Goal: Task Accomplishment & Management: Complete application form

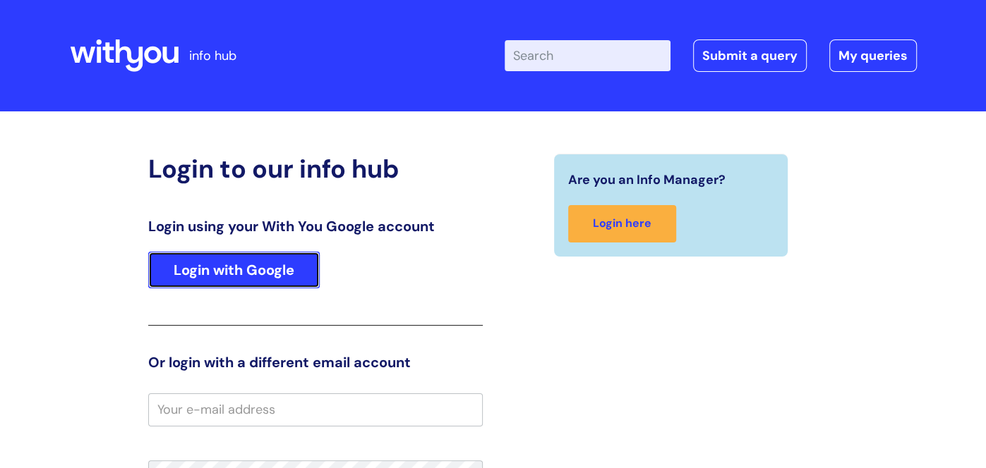
click at [279, 270] on link "Login with Google" at bounding box center [233, 270] width 171 height 37
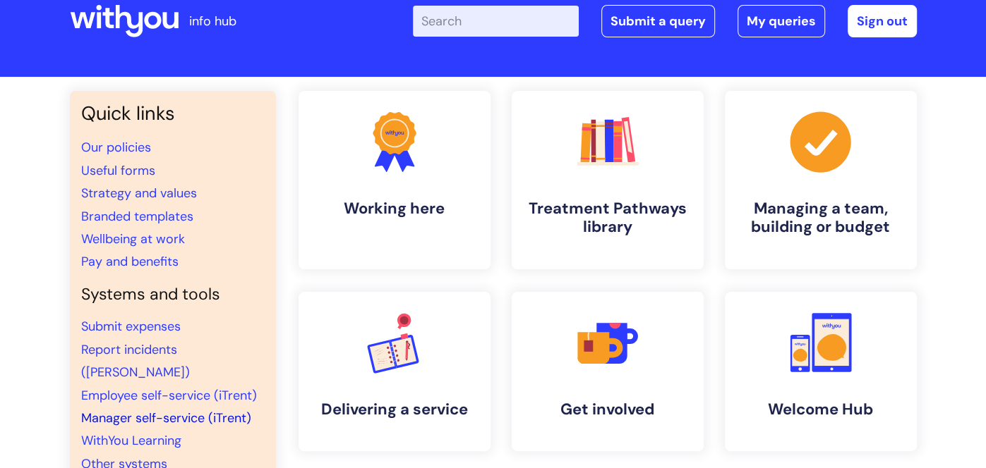
scroll to position [28, 0]
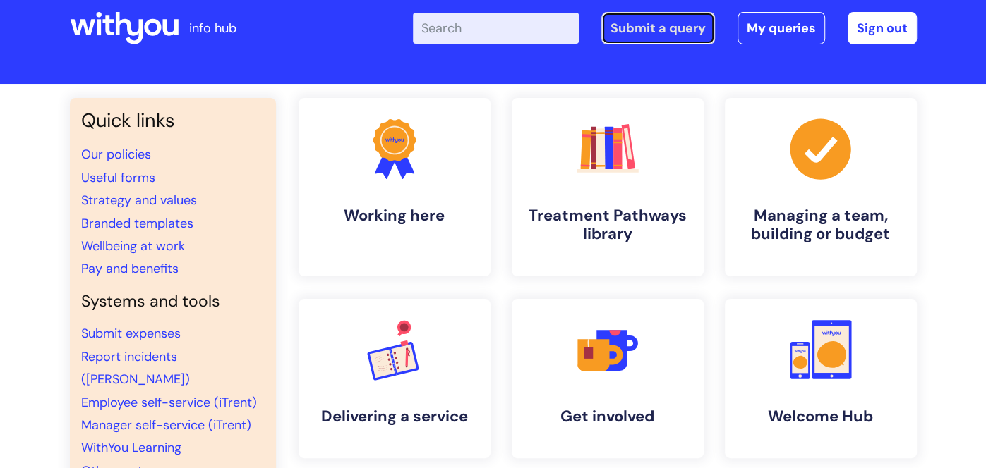
click at [639, 32] on link "Submit a query" at bounding box center [658, 28] width 114 height 32
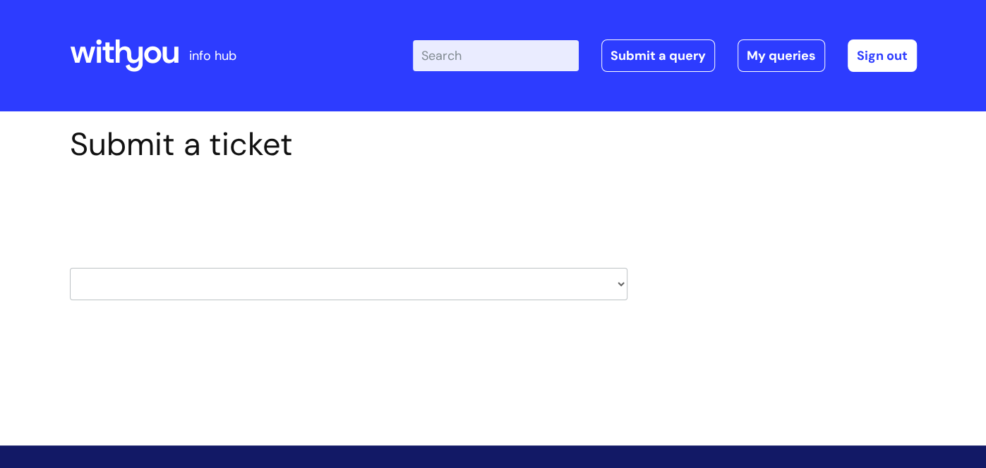
click at [317, 272] on select "HR / People IT and Support Clinical Drug Alerts Finance Accounts Data Support T…" at bounding box center [348, 284] width 557 height 32
select select "it_and_support"
click at [70, 268] on select "HR / People IT and Support Clinical Drug Alerts Finance Accounts Data Support T…" at bounding box center [348, 284] width 557 height 32
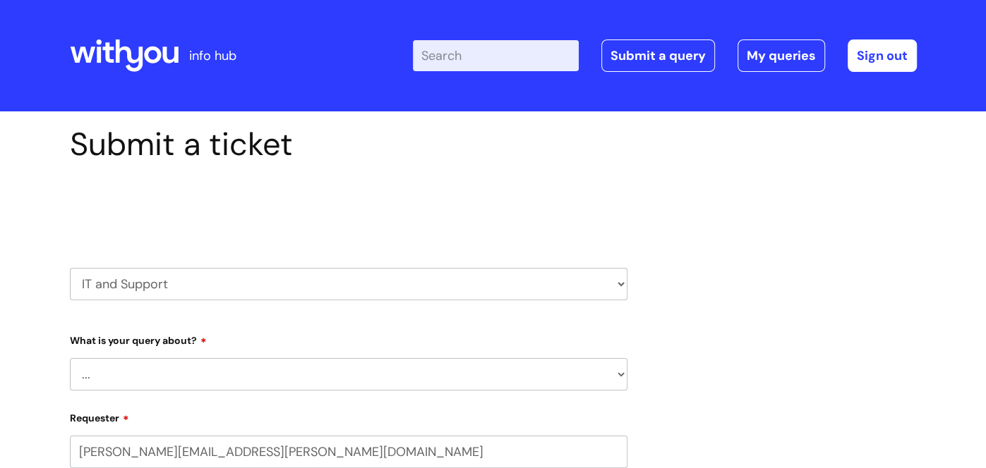
select select "80004157202"
click at [204, 377] on select "... Mobile Phone Reset & MFA Accounts, Starters and Leavers IT Hardware issue I…" at bounding box center [348, 374] width 557 height 32
select select "Something Else"
click at [70, 358] on select "... Mobile Phone Reset & MFA Accounts, Starters and Leavers IT Hardware issue I…" at bounding box center [348, 374] width 557 height 32
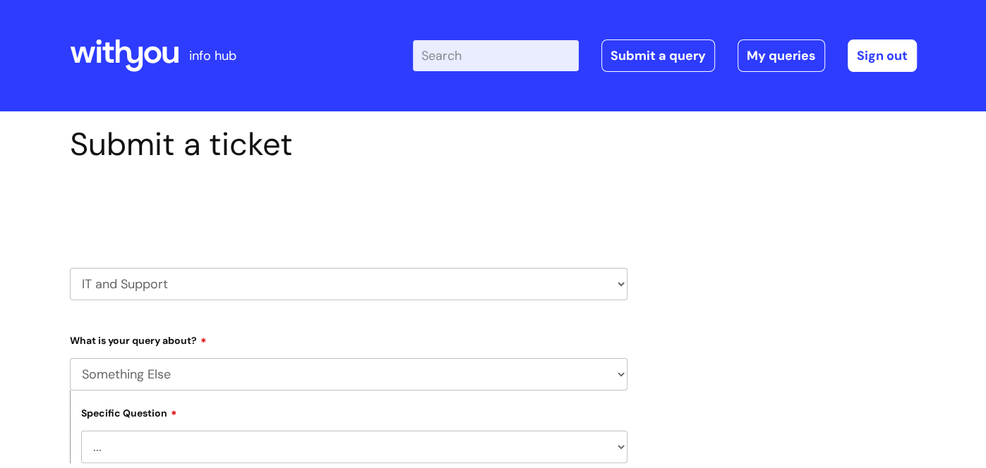
click at [138, 441] on select "... My problem is not listed" at bounding box center [354, 447] width 546 height 32
click at [611, 342] on label "What is your query about?" at bounding box center [348, 338] width 557 height 17
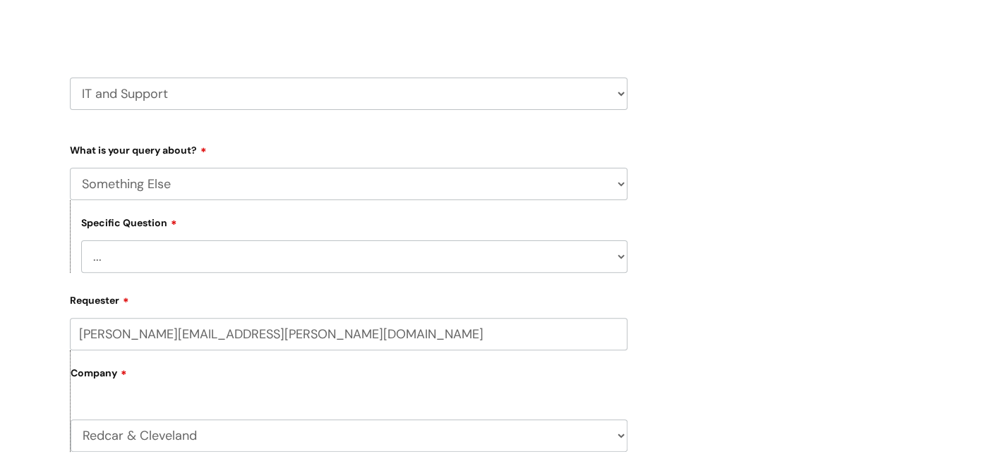
scroll to position [197, 0]
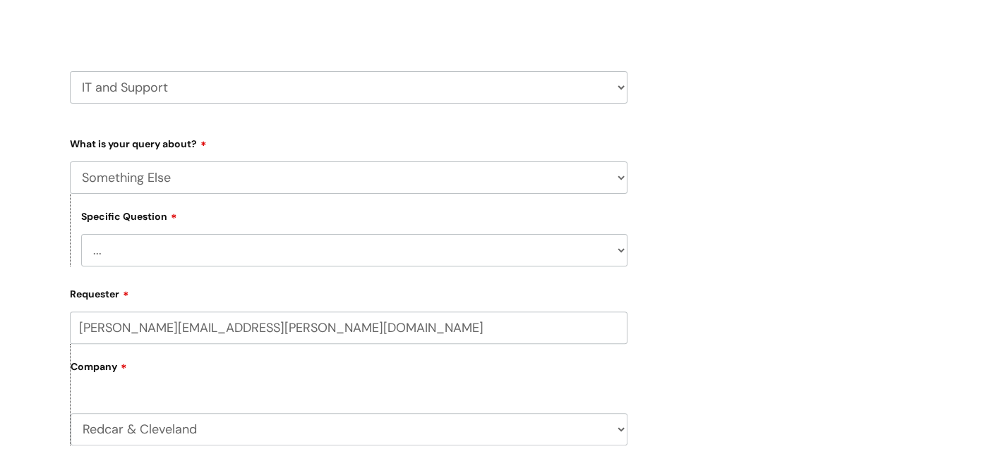
click at [177, 255] on select "... My problem is not listed" at bounding box center [354, 250] width 546 height 32
select select "My problem is not listed"
click at [81, 235] on select "... My problem is not listed" at bounding box center [354, 250] width 546 height 32
click at [8, 392] on div "Submit a ticket Select issue type HR / People IT and Support Clinical Drug Aler…" at bounding box center [493, 452] width 986 height 1074
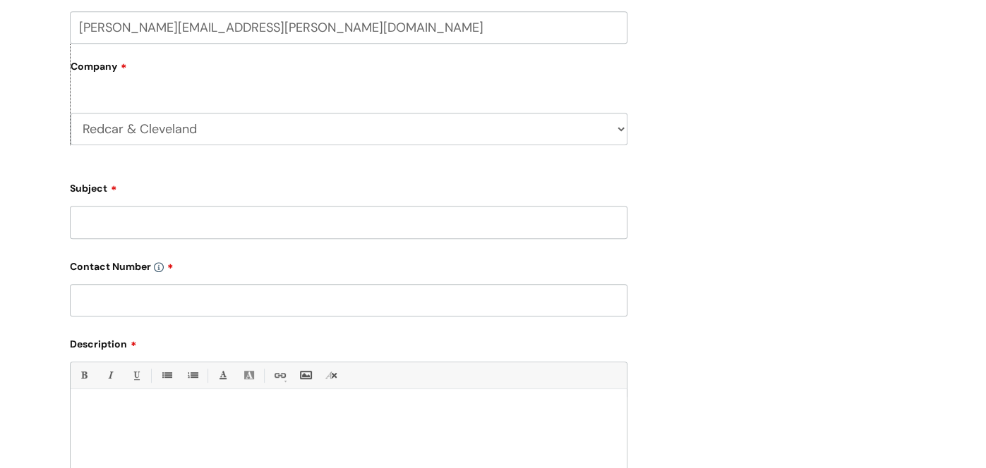
scroll to position [536, 0]
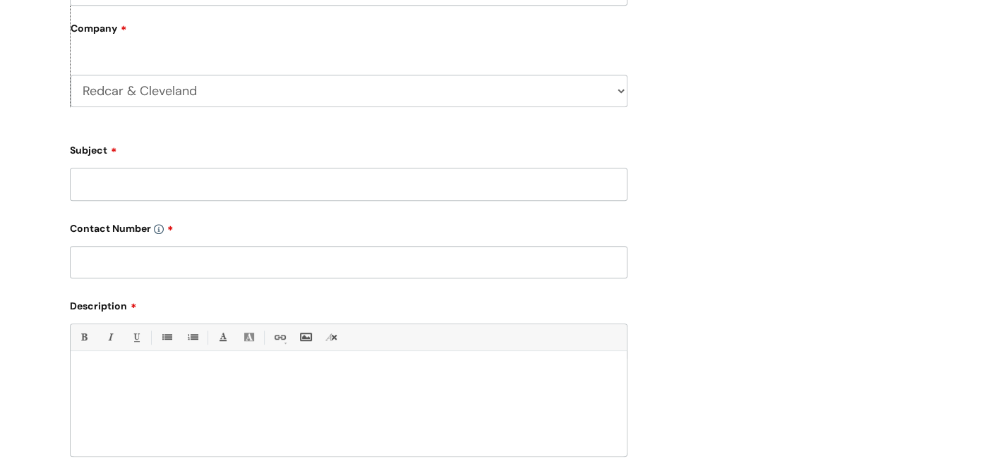
click at [203, 177] on input "Subject" at bounding box center [348, 184] width 557 height 32
type input "conversation tool"
click at [165, 248] on div "Contact Number for further assistance please provide your tel. number" at bounding box center [348, 248] width 557 height 63
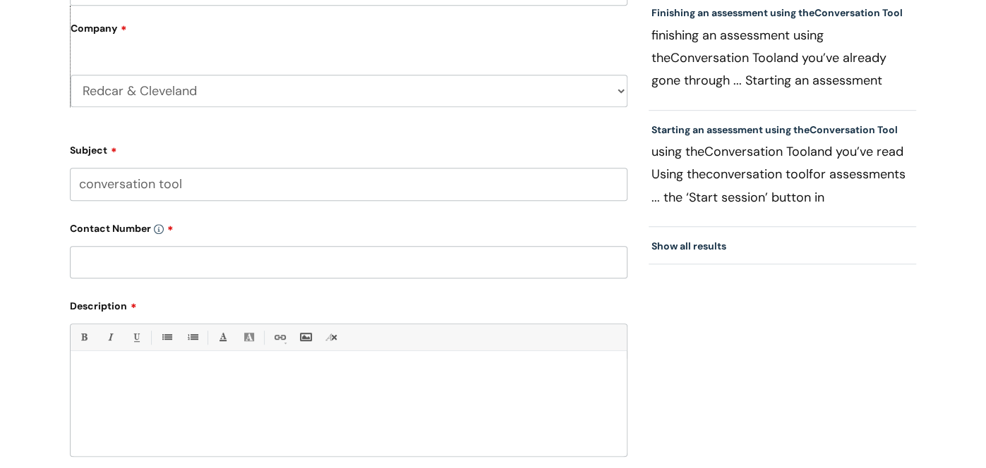
click at [195, 258] on input "text" at bounding box center [348, 262] width 557 height 32
paste input "07971613426"
type input "07971613426"
click at [207, 378] on p at bounding box center [348, 376] width 535 height 13
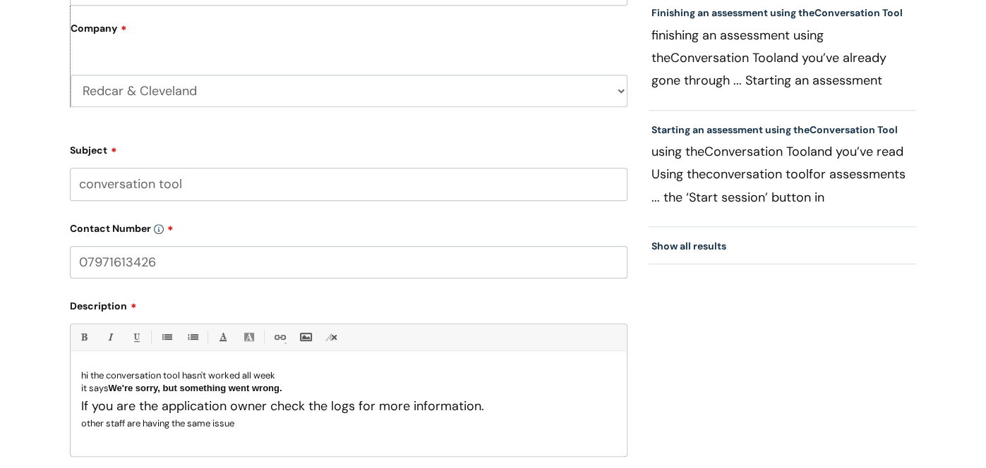
click at [59, 315] on div "Submit a ticket Select issue type HR / People IT and Support Clinical Drug Aler…" at bounding box center [348, 90] width 579 height 1000
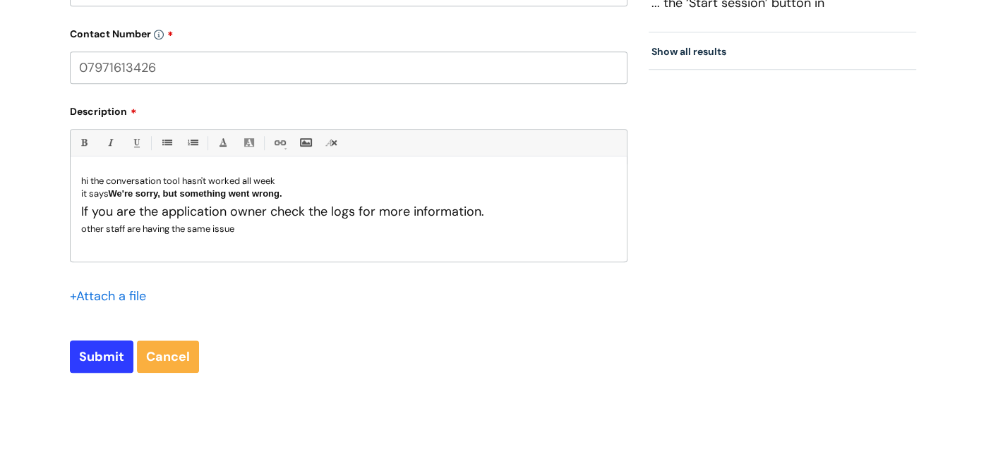
scroll to position [761, 0]
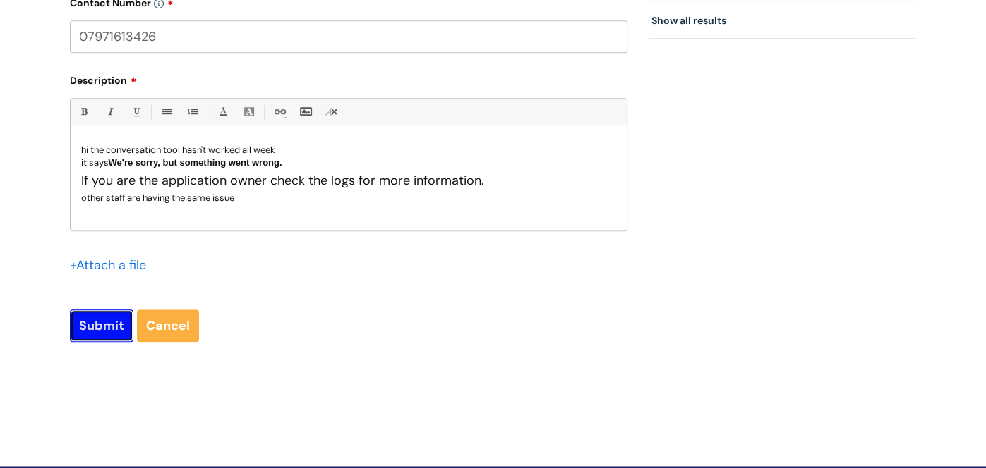
click at [114, 339] on input "Submit" at bounding box center [102, 326] width 64 height 32
type input "Please Wait..."
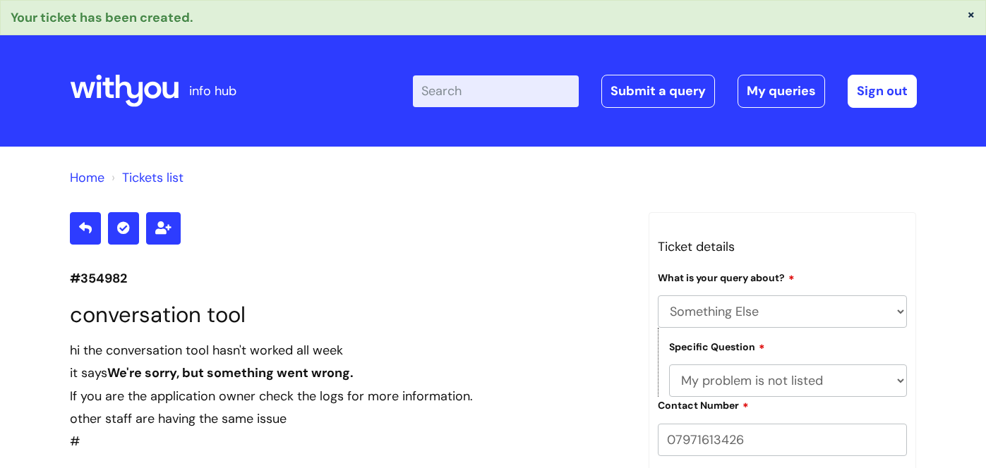
select select "Something Else"
select select "My problem is not listed"
